Goal: Task Accomplishment & Management: Use online tool/utility

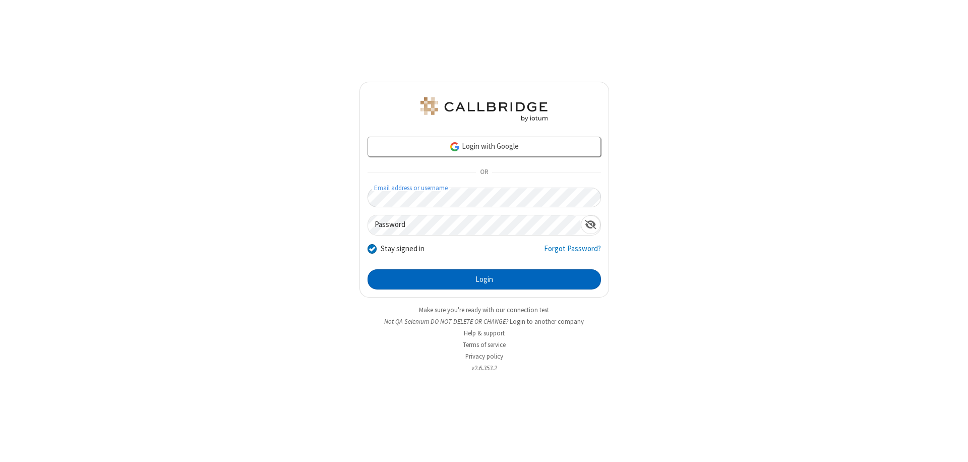
click at [484, 279] on button "Login" at bounding box center [485, 279] width 234 height 20
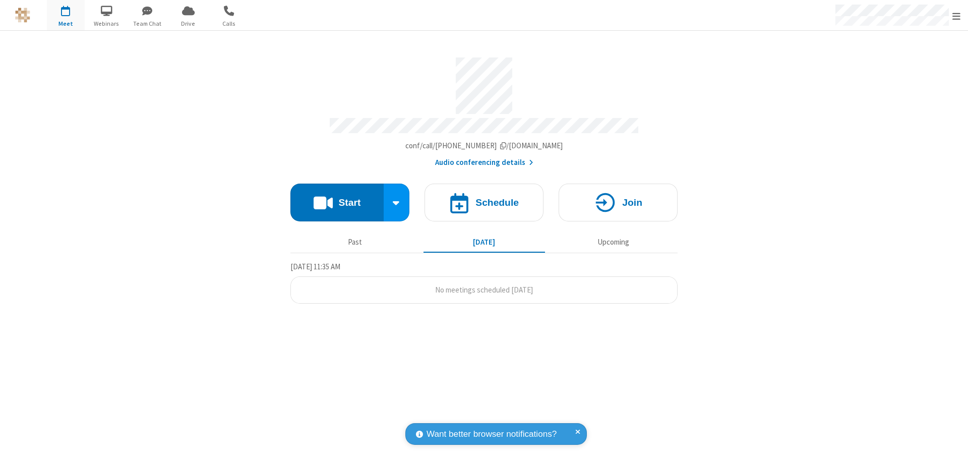
click at [337, 198] on button "Start" at bounding box center [337, 203] width 93 height 38
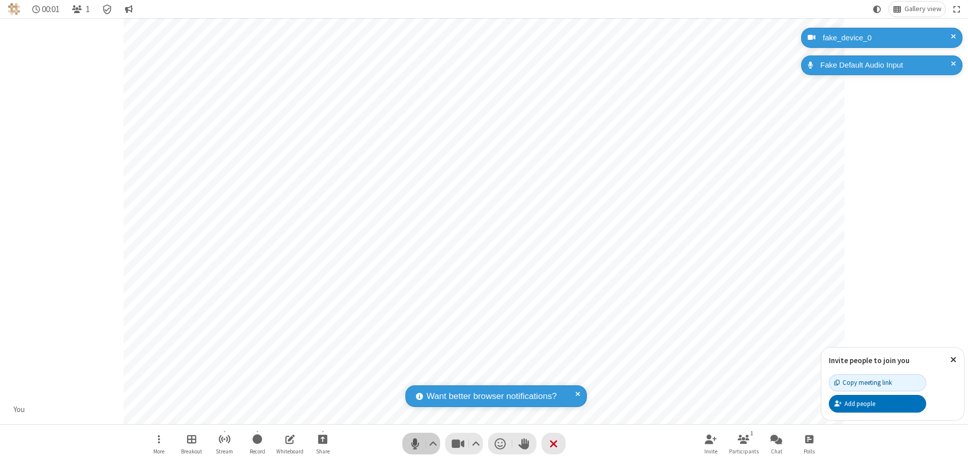
click at [415, 443] on span "Mute (⌘+Shift+A)" at bounding box center [415, 443] width 15 height 15
click at [415, 443] on span "Unmute (⌘+Shift+A)" at bounding box center [415, 443] width 15 height 15
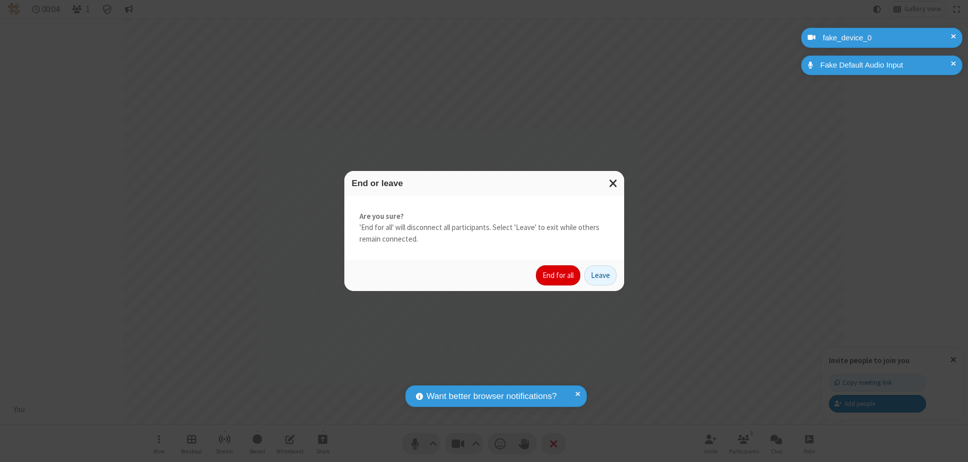
click at [559, 275] on button "End for all" at bounding box center [558, 275] width 44 height 20
